Goal: Transaction & Acquisition: Purchase product/service

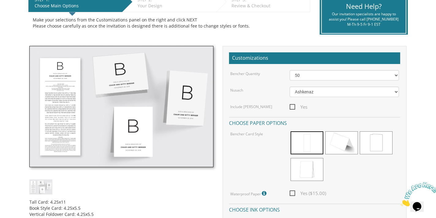
scroll to position [138, 0]
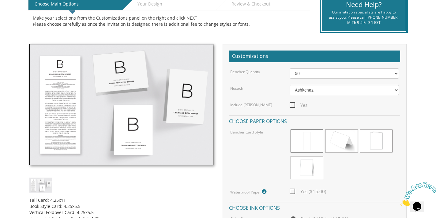
click at [295, 104] on span "Yes" at bounding box center [299, 105] width 18 height 8
click at [294, 104] on input "Yes" at bounding box center [292, 105] width 4 height 4
checkbox input "true"
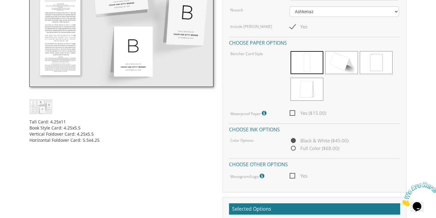
scroll to position [78, 0]
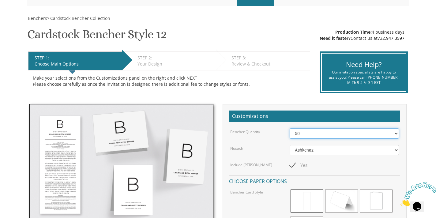
select select "150"
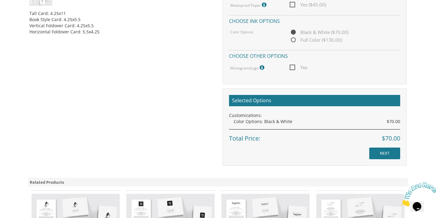
scroll to position [329, 0]
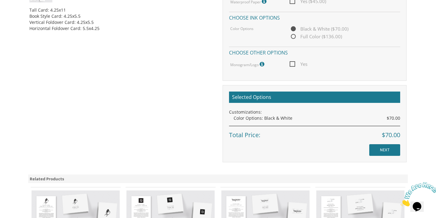
click at [384, 144] on input "NEXT" at bounding box center [384, 150] width 31 height 12
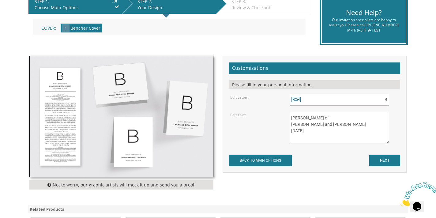
scroll to position [139, 0]
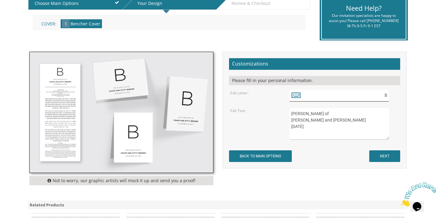
click at [347, 98] on input "B" at bounding box center [340, 96] width 100 height 12
click at [338, 82] on div "Please fill in your personal information." at bounding box center [314, 80] width 171 height 9
click at [356, 98] on input "B" at bounding box center [340, 96] width 100 height 12
type input "S"
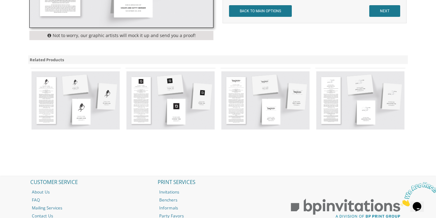
scroll to position [277, 0]
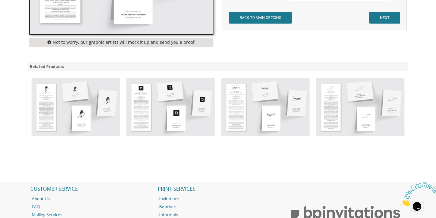
click at [83, 105] on img at bounding box center [76, 107] width 88 height 58
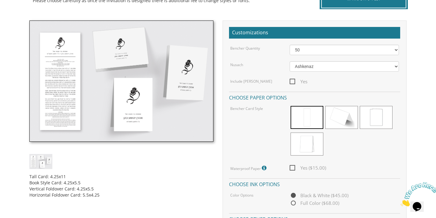
scroll to position [162, 0]
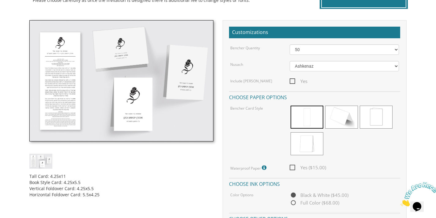
click at [294, 79] on span "Yes" at bounding box center [299, 81] width 18 height 8
click at [294, 79] on input "Yes" at bounding box center [292, 81] width 4 height 4
checkbox input "true"
select select "150"
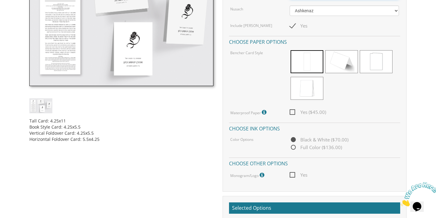
scroll to position [186, 0]
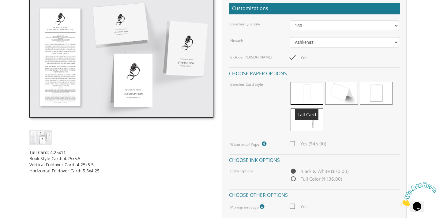
click at [312, 96] on span at bounding box center [307, 93] width 33 height 23
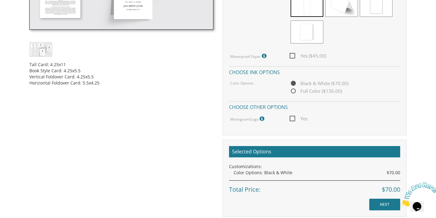
scroll to position [275, 0]
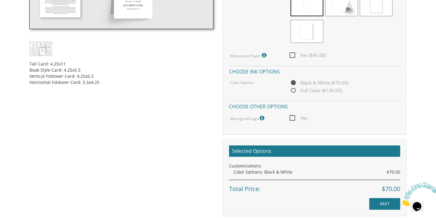
click at [293, 119] on span "Yes" at bounding box center [299, 118] width 18 height 8
click at [293, 119] on input "Yes" at bounding box center [292, 117] width 4 height 4
checkbox input "true"
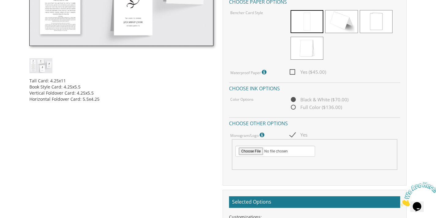
scroll to position [258, 0]
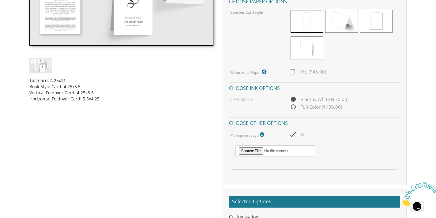
click at [293, 105] on span "Full Color ($136.00)" at bounding box center [316, 107] width 52 height 8
click at [293, 105] on input "Full Color ($136.00)" at bounding box center [292, 107] width 4 height 4
radio input "true"
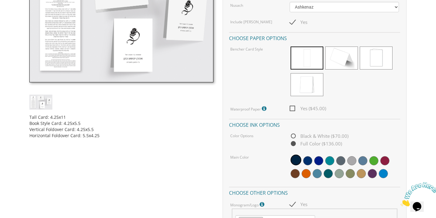
scroll to position [221, 0]
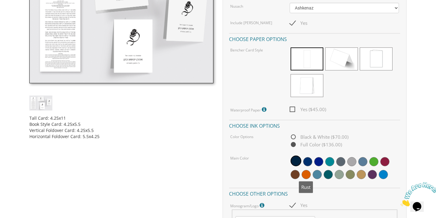
click at [307, 172] on span at bounding box center [306, 174] width 9 height 9
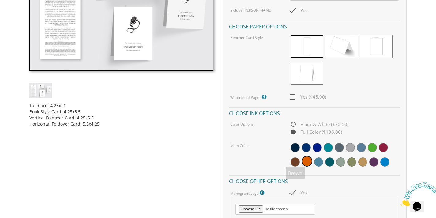
scroll to position [236, 0]
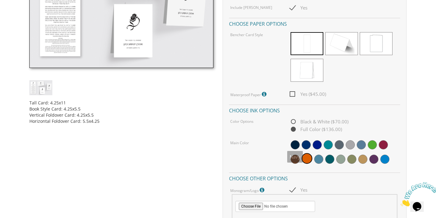
click at [294, 118] on span "Black & White ($70.00)" at bounding box center [319, 122] width 59 height 8
click at [294, 120] on input "Black & White ($70.00)" at bounding box center [292, 122] width 4 height 4
radio input "true"
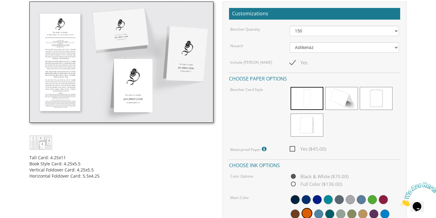
scroll to position [182, 0]
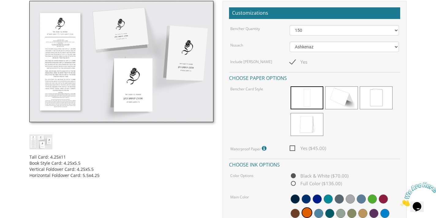
click at [74, 88] on img at bounding box center [121, 61] width 184 height 121
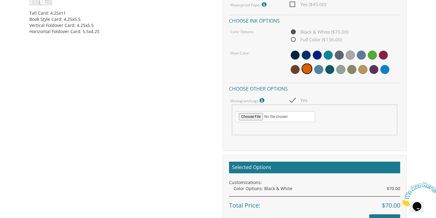
scroll to position [368, 0]
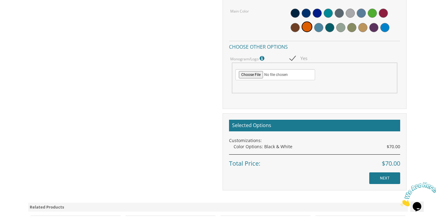
click at [383, 175] on input "NEXT" at bounding box center [384, 178] width 31 height 12
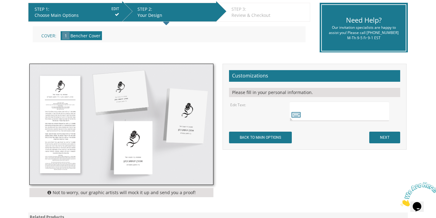
click at [323, 113] on textarea at bounding box center [340, 111] width 100 height 19
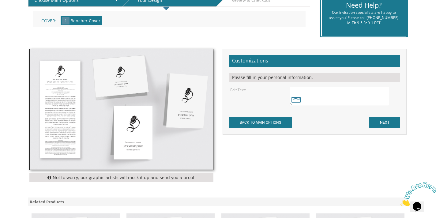
scroll to position [142, 0]
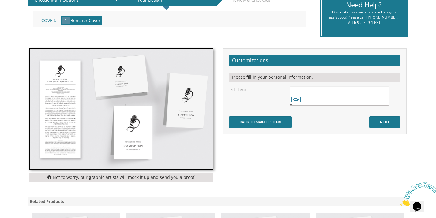
click at [387, 121] on input "NEXT" at bounding box center [384, 122] width 31 height 12
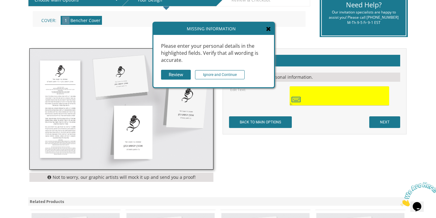
click at [269, 31] on icon at bounding box center [268, 29] width 5 height 6
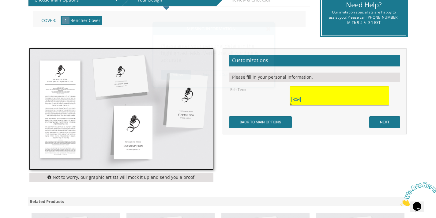
click at [318, 99] on textarea at bounding box center [340, 95] width 100 height 19
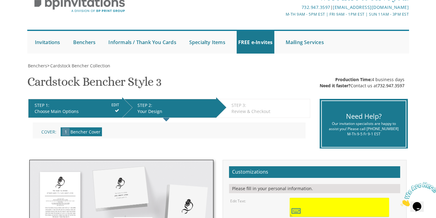
scroll to position [29, 0]
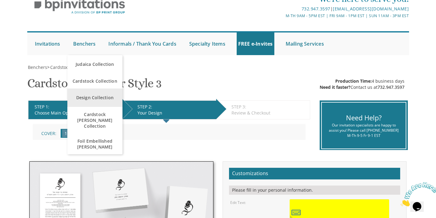
click at [92, 95] on link "Design Collection" at bounding box center [94, 98] width 55 height 18
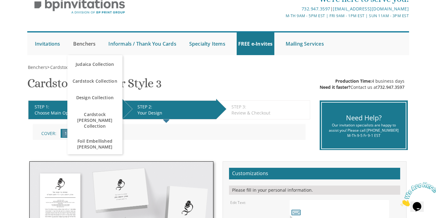
click at [81, 45] on link "Benchers" at bounding box center [85, 43] width 26 height 23
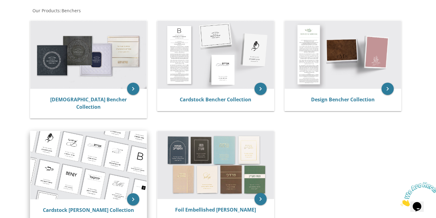
scroll to position [116, 0]
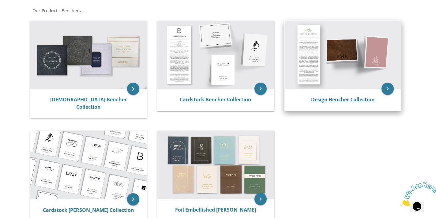
click at [367, 102] on link "Design Bencher Collection" at bounding box center [343, 99] width 64 height 7
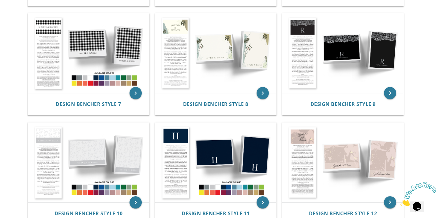
scroll to position [30, 0]
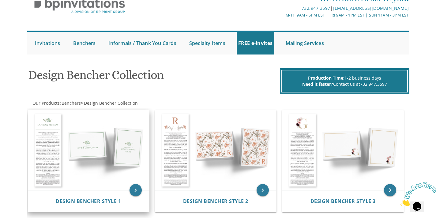
click at [110, 155] on img at bounding box center [88, 151] width 121 height 80
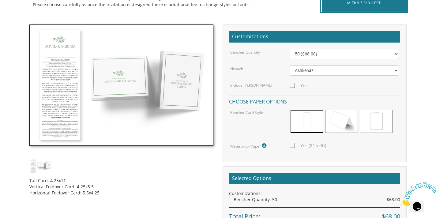
scroll to position [158, 0]
click at [292, 83] on span "Yes" at bounding box center [299, 86] width 18 height 8
click at [292, 83] on input "Yes" at bounding box center [292, 85] width 4 height 4
checkbox input "true"
click at [345, 125] on span at bounding box center [341, 121] width 33 height 23
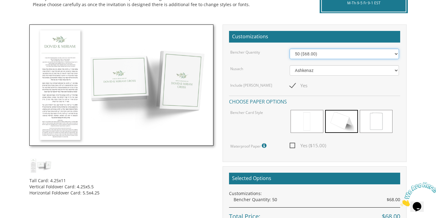
select select "150"
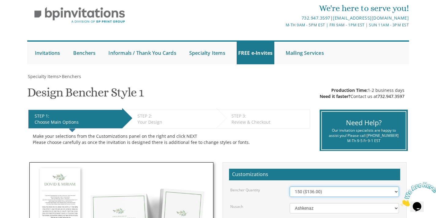
scroll to position [47, 0]
